Goal: Find specific page/section: Find specific page/section

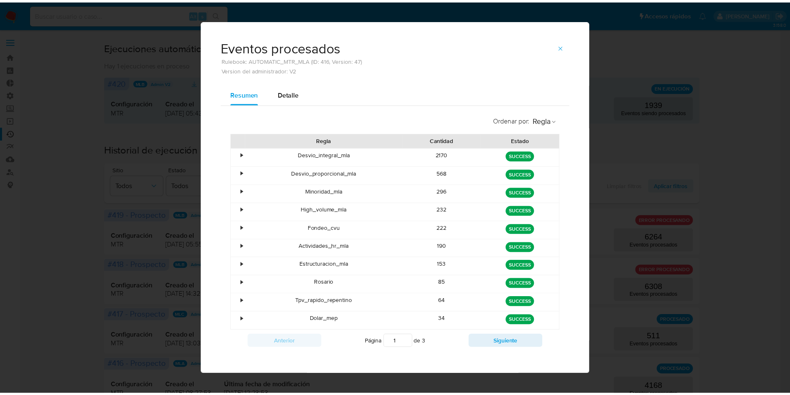
scroll to position [125, 0]
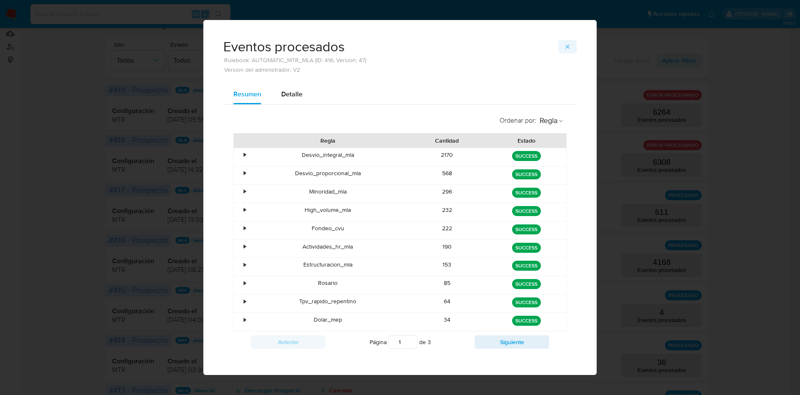
click at [564, 48] on icon "button" at bounding box center [567, 46] width 7 height 7
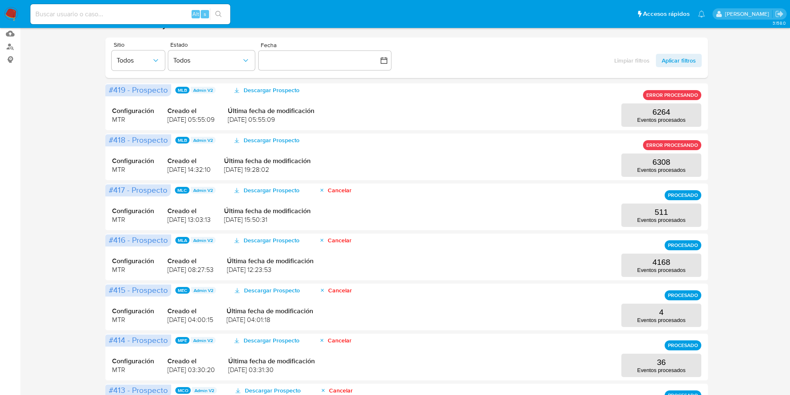
scroll to position [0, 0]
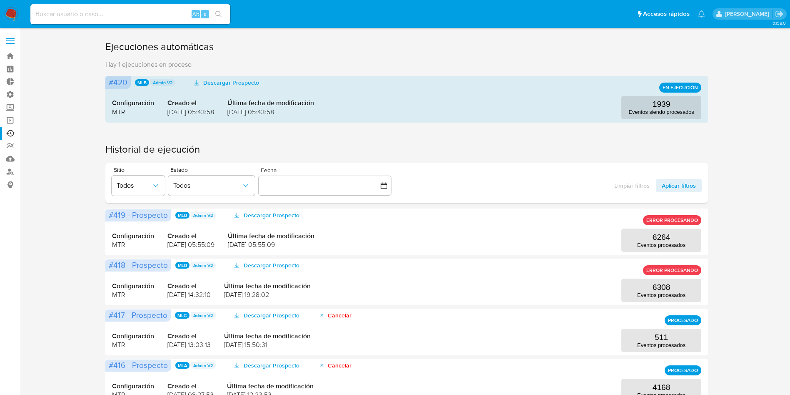
click at [2, 42] on label at bounding box center [10, 40] width 21 height 17
click at [0, 0] on input "checkbox" at bounding box center [0, 0] width 0 height 0
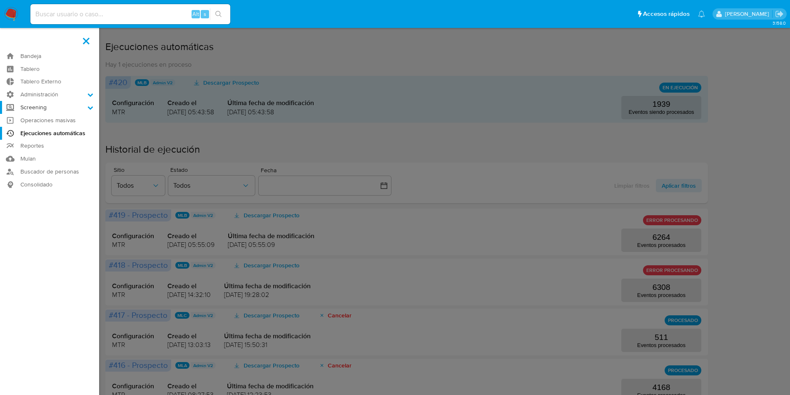
click at [63, 104] on label "Screening" at bounding box center [49, 107] width 99 height 13
click at [0, 0] on input "Screening" at bounding box center [0, 0] width 0 height 0
click at [63, 107] on label "Screening" at bounding box center [49, 107] width 99 height 13
click at [0, 0] on input "Screening" at bounding box center [0, 0] width 0 height 0
click at [63, 94] on label "Administración" at bounding box center [49, 94] width 99 height 13
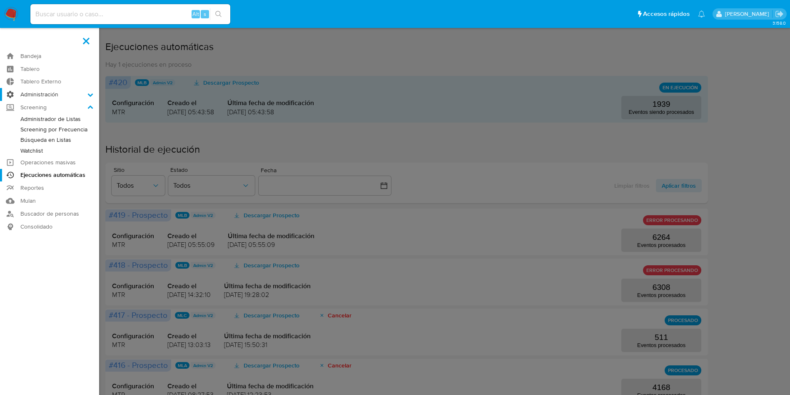
click at [0, 0] on input "Administración" at bounding box center [0, 0] width 0 height 0
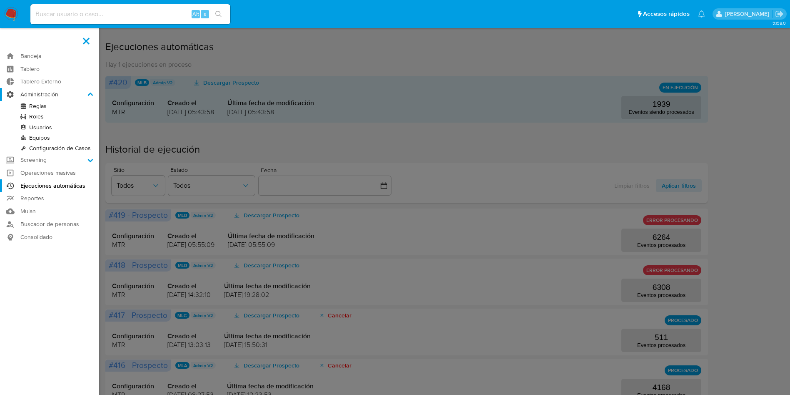
click at [63, 94] on label "Administración" at bounding box center [49, 94] width 99 height 13
click at [0, 0] on input "Administración" at bounding box center [0, 0] width 0 height 0
click at [64, 187] on link "Ejecuciones automáticas" at bounding box center [49, 185] width 99 height 13
